Goal: Task Accomplishment & Management: Manage account settings

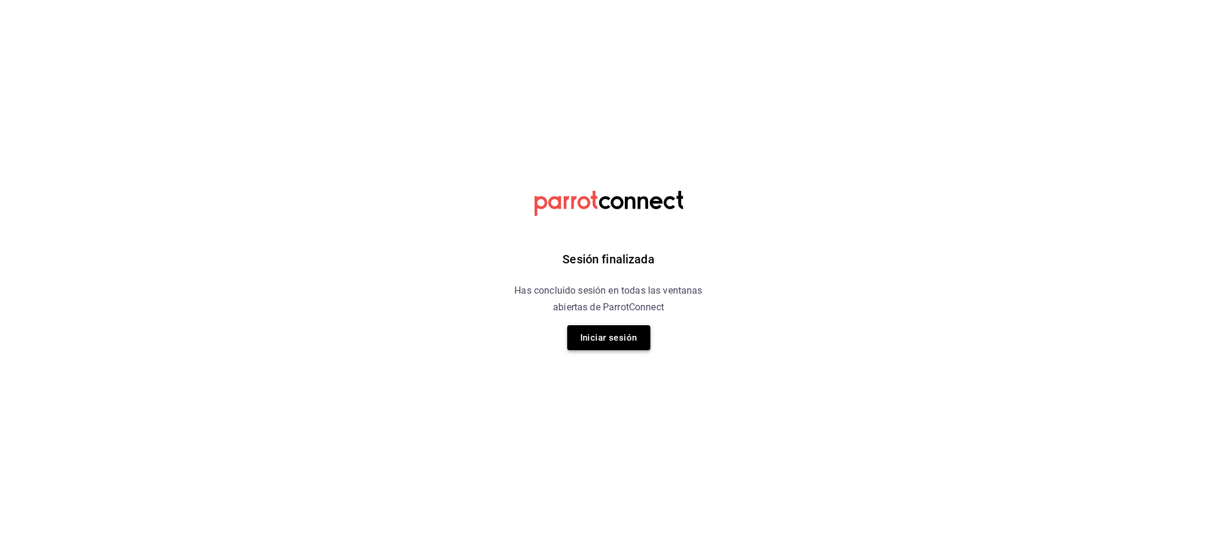
click at [608, 333] on button "Iniciar sesión" at bounding box center [608, 337] width 83 height 25
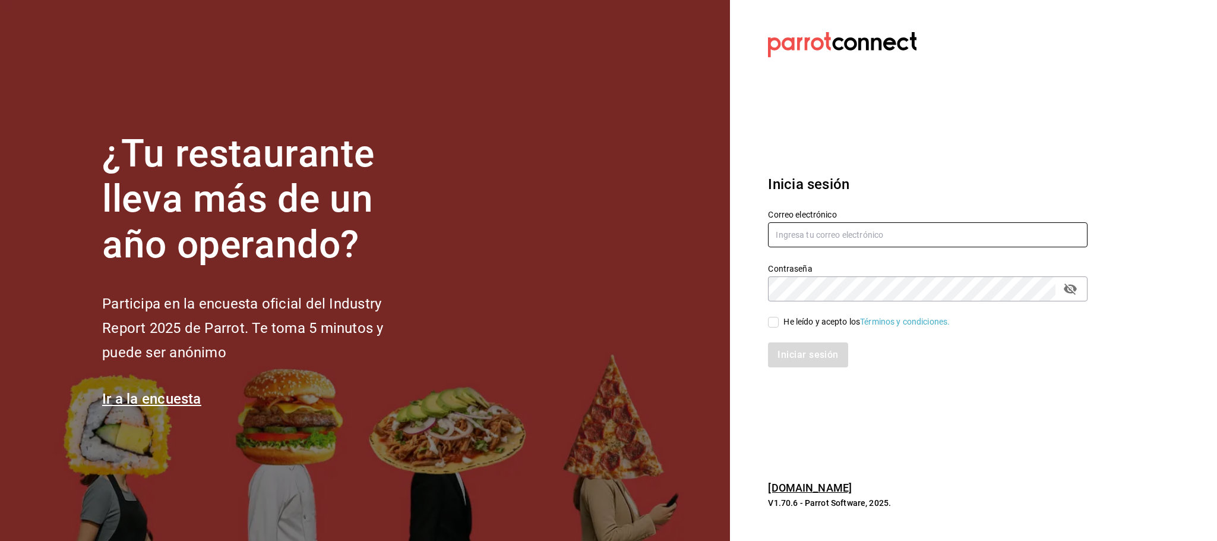
type input "[EMAIL_ADDRESS][DOMAIN_NAME]"
click at [775, 326] on input "He leído y acepto los Términos y condiciones." at bounding box center [773, 322] width 11 height 11
checkbox input "true"
click at [783, 357] on button "Iniciar sesión" at bounding box center [808, 354] width 81 height 25
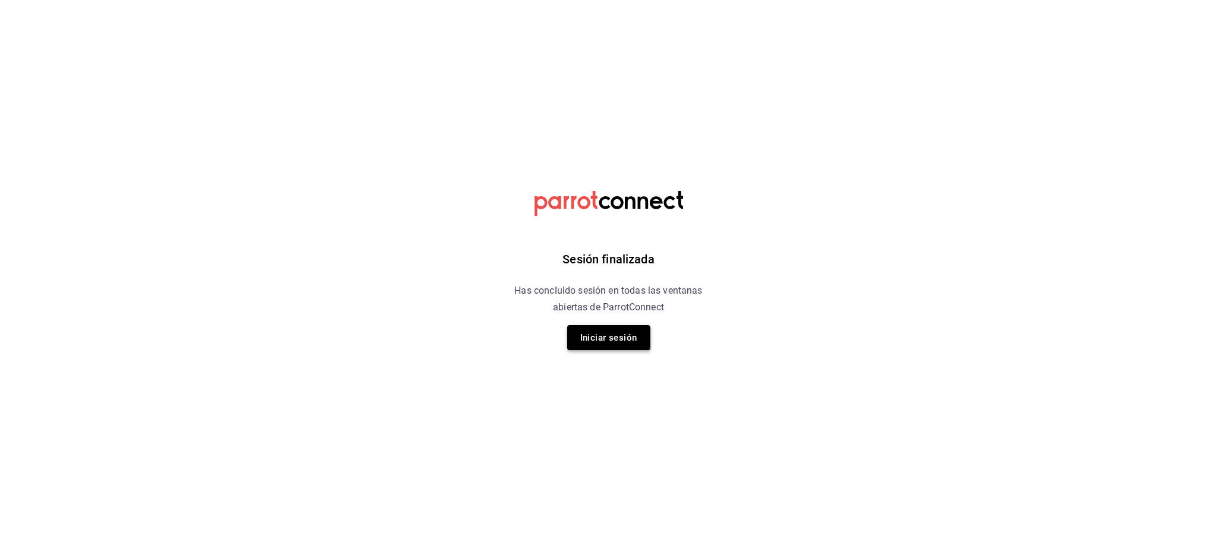
click at [634, 334] on button "Iniciar sesión" at bounding box center [608, 337] width 83 height 25
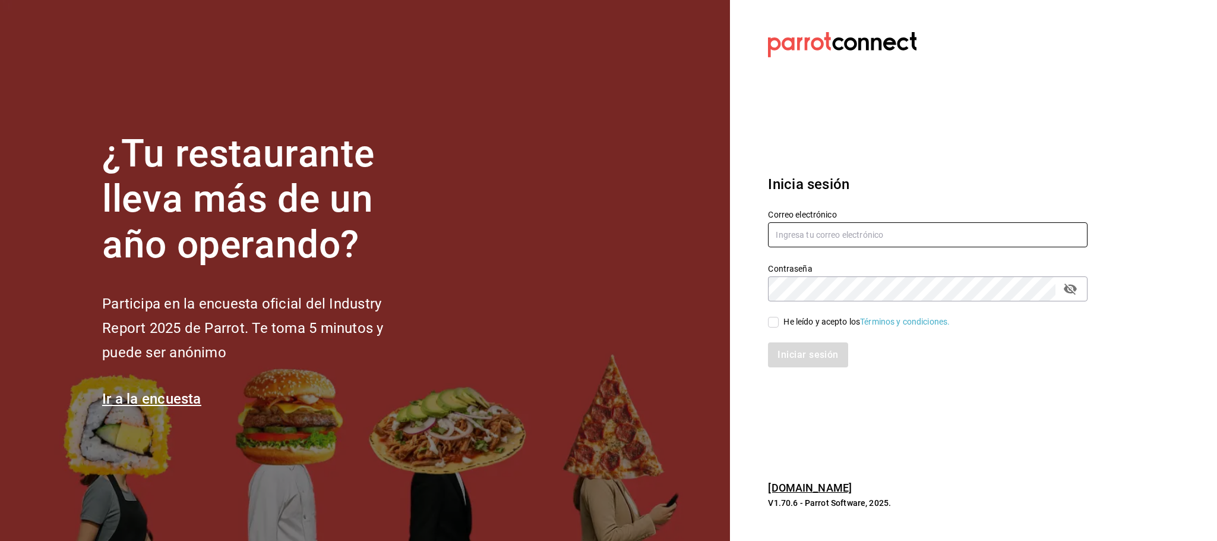
type input "jassonarvaezenriquealejandro@gmail.com"
click at [775, 321] on input "He leído y acepto los Términos y condiciones." at bounding box center [773, 322] width 11 height 11
checkbox input "true"
click at [783, 360] on button "Iniciar sesión" at bounding box center [808, 354] width 81 height 25
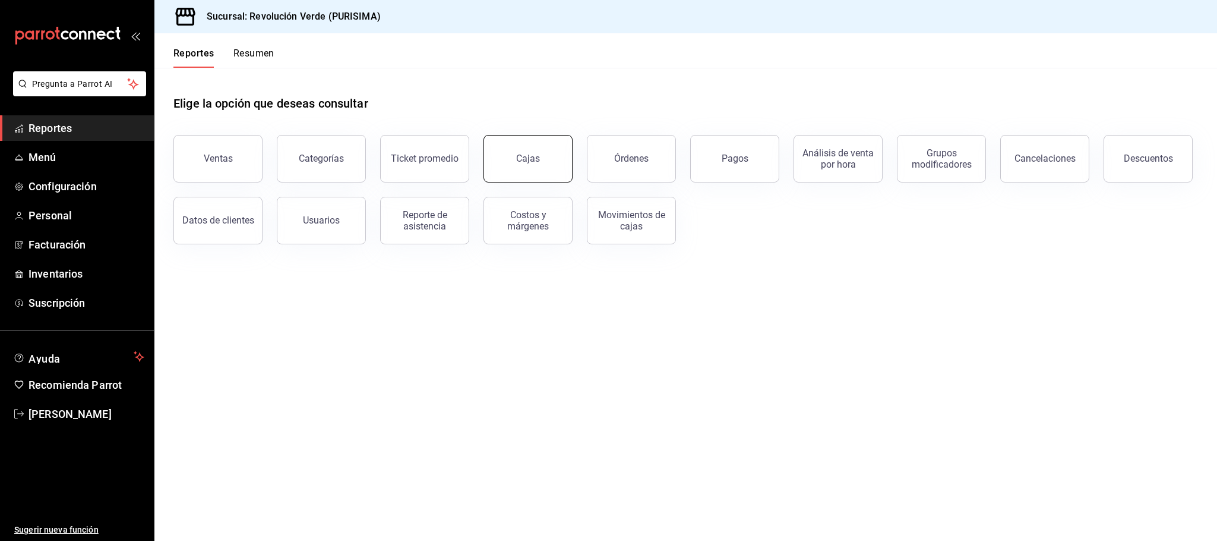
click at [542, 168] on link "Cajas" at bounding box center [528, 159] width 89 height 48
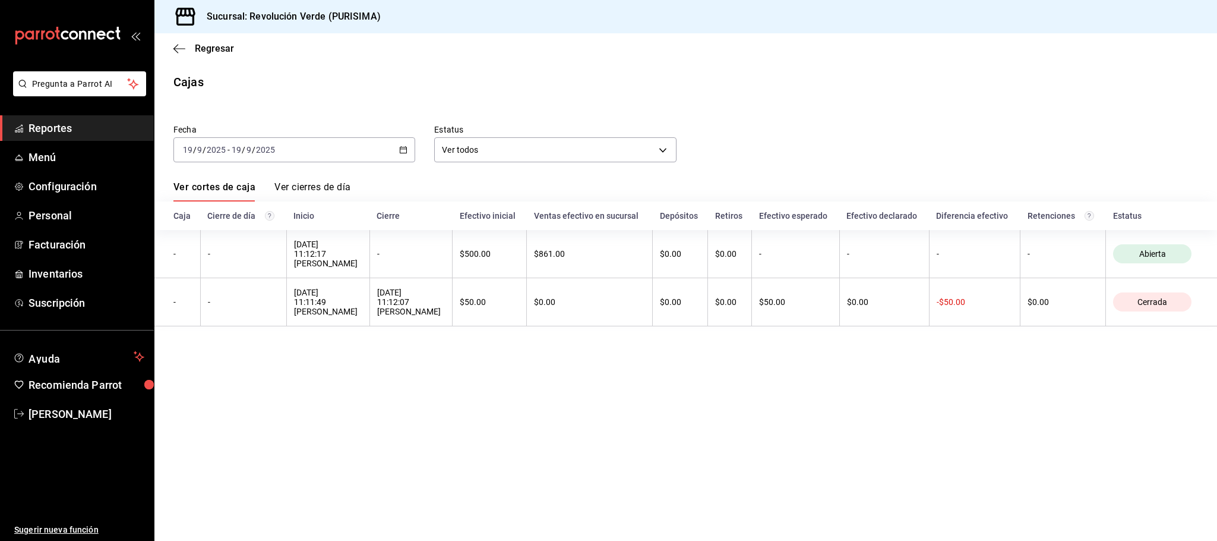
click at [405, 150] on icon "button" at bounding box center [403, 150] width 8 height 8
click at [233, 194] on li "Hoy" at bounding box center [229, 185] width 111 height 27
click at [402, 149] on icon "button" at bounding box center [403, 150] width 8 height 8
click at [207, 192] on li "Hoy" at bounding box center [229, 185] width 111 height 27
